Goal: Task Accomplishment & Management: Use online tool/utility

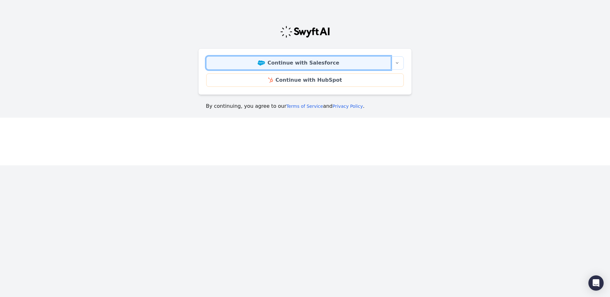
click at [314, 65] on link "Continue with Salesforce" at bounding box center [298, 62] width 185 height 13
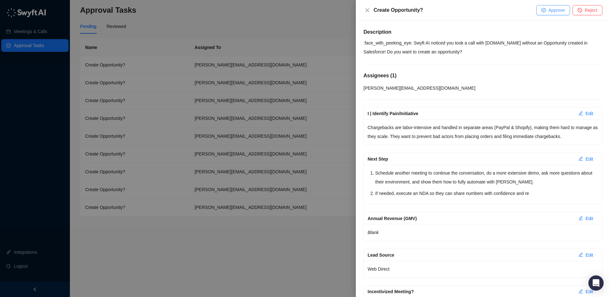
click at [553, 14] on button "Approve" at bounding box center [553, 10] width 34 height 10
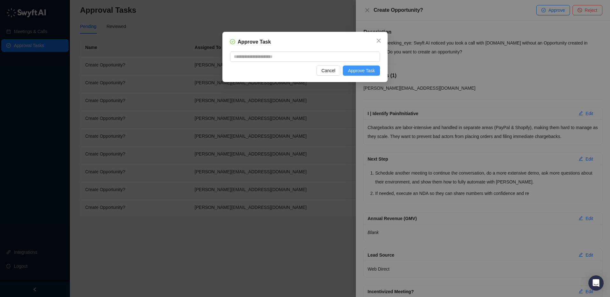
click at [369, 74] on span "Approve Task" at bounding box center [361, 70] width 27 height 7
